Goal: Transaction & Acquisition: Purchase product/service

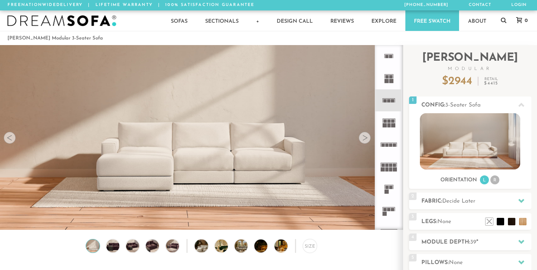
scroll to position [0, 0]
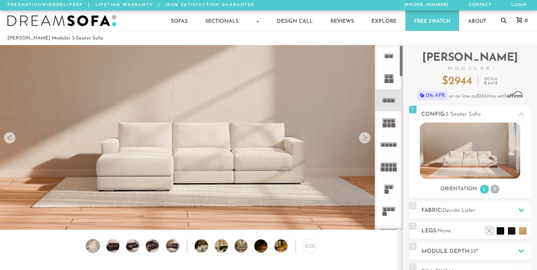
click at [361, 136] on div at bounding box center [365, 138] width 12 height 12
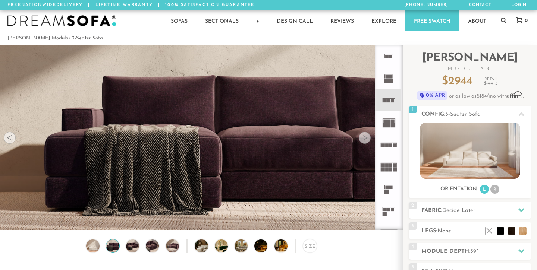
click at [361, 136] on div at bounding box center [365, 138] width 12 height 12
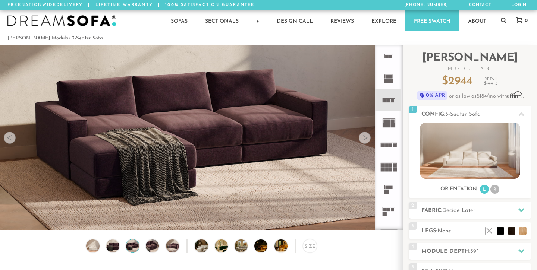
click at [361, 136] on div at bounding box center [365, 138] width 12 height 12
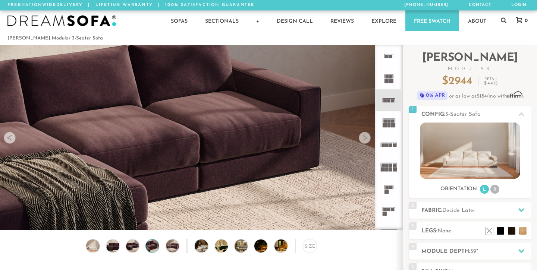
click at [361, 136] on div at bounding box center [365, 138] width 12 height 12
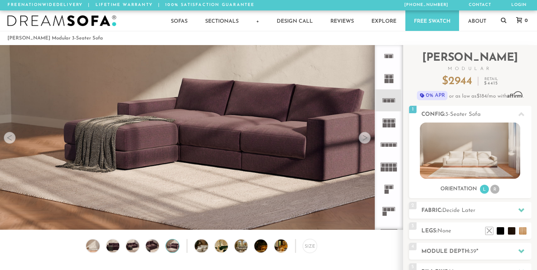
click at [361, 136] on div at bounding box center [365, 138] width 12 height 12
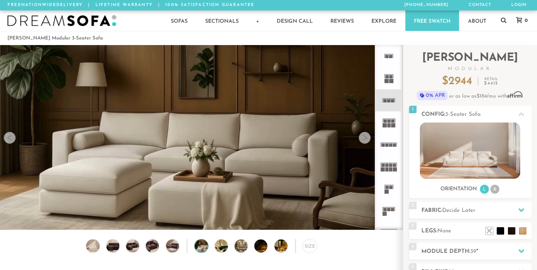
click at [361, 136] on div at bounding box center [365, 138] width 12 height 12
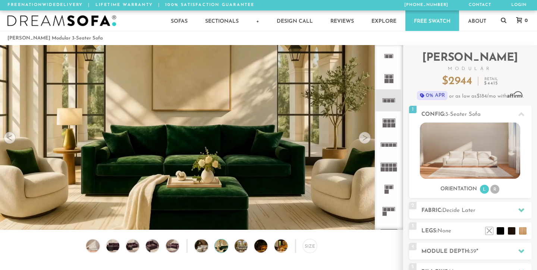
click at [361, 136] on div at bounding box center [365, 138] width 12 height 12
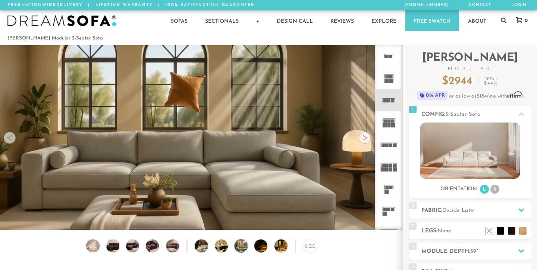
click at [361, 136] on div at bounding box center [365, 138] width 12 height 12
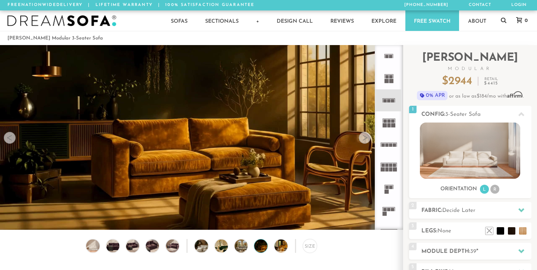
click at [362, 138] on div at bounding box center [365, 138] width 12 height 12
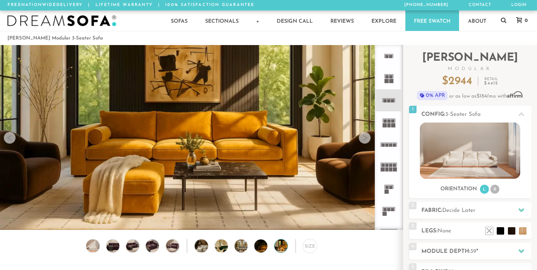
click at [362, 138] on div at bounding box center [365, 138] width 12 height 12
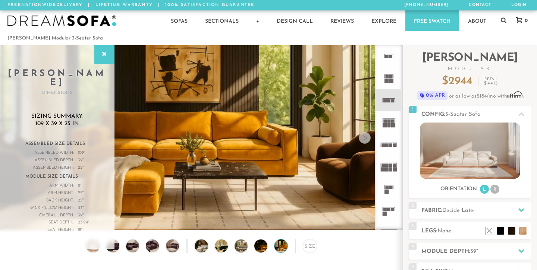
click at [367, 140] on div at bounding box center [365, 138] width 12 height 12
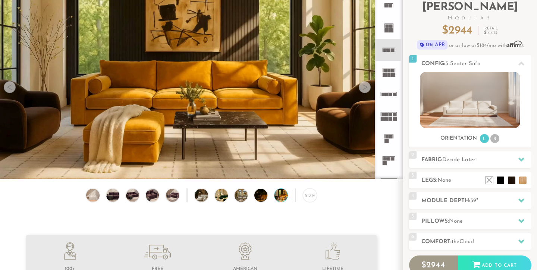
scroll to position [0, 0]
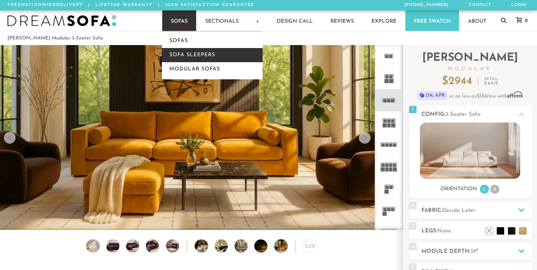
click at [185, 52] on link "Sofa Sleepers" at bounding box center [212, 55] width 101 height 14
